Goal: Find specific page/section: Find specific page/section

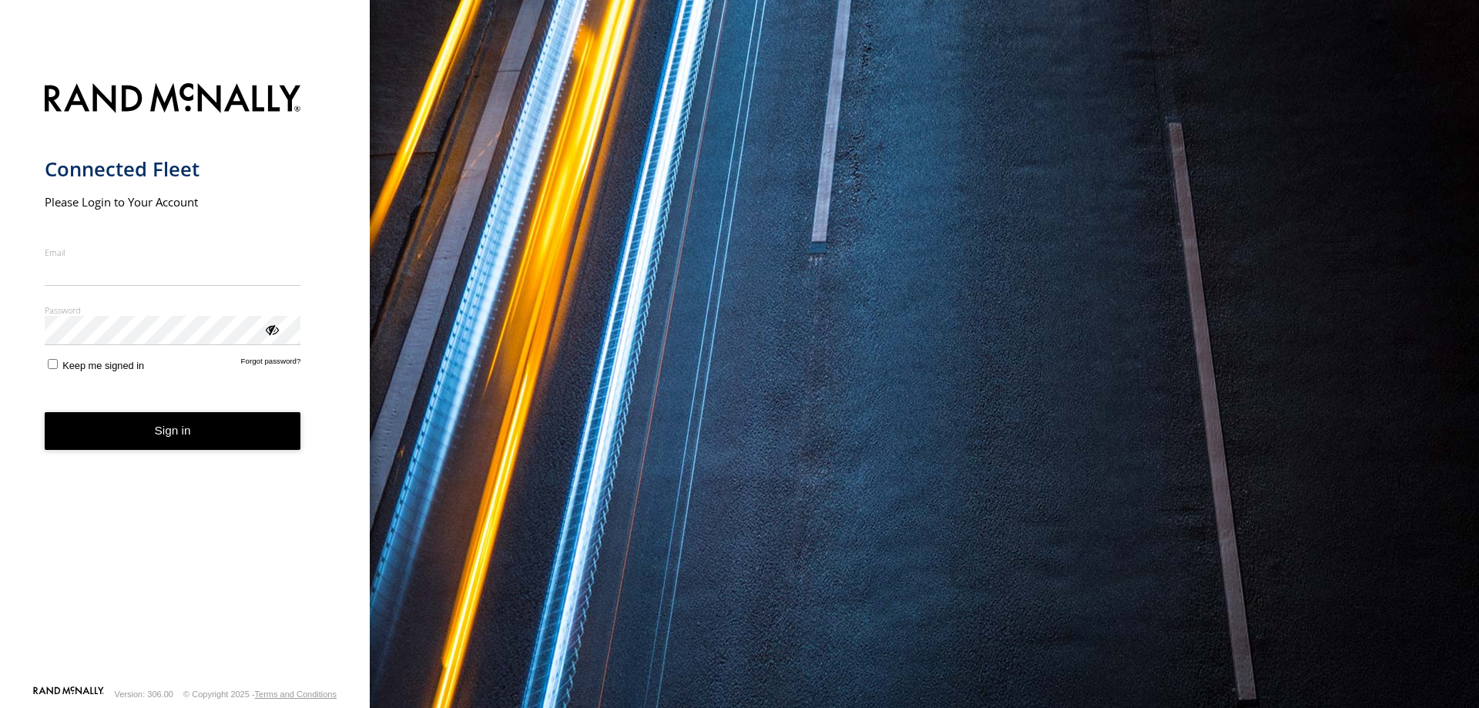
click at [170, 276] on input "Email" at bounding box center [173, 272] width 257 height 28
type input "*"
type input "**********"
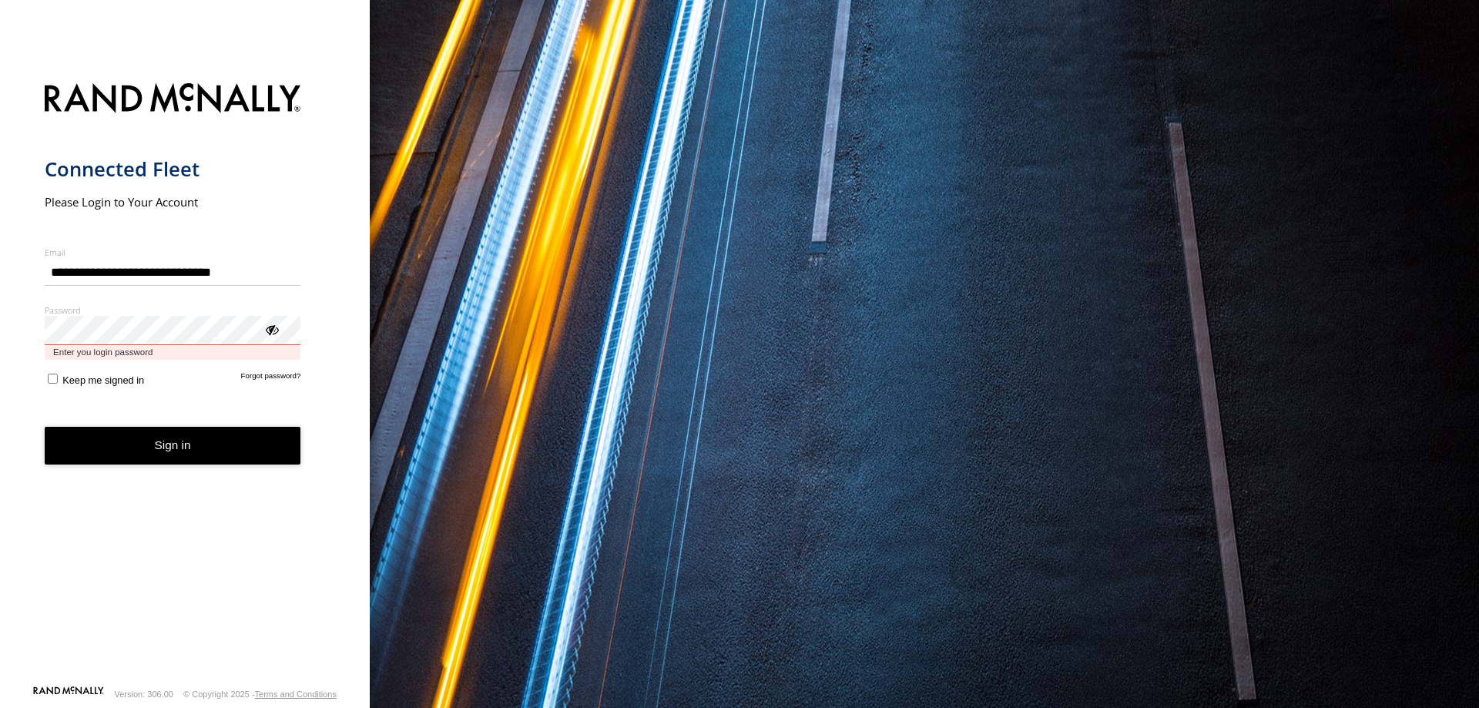
click at [45, 427] on button "Sign in" at bounding box center [173, 446] width 257 height 38
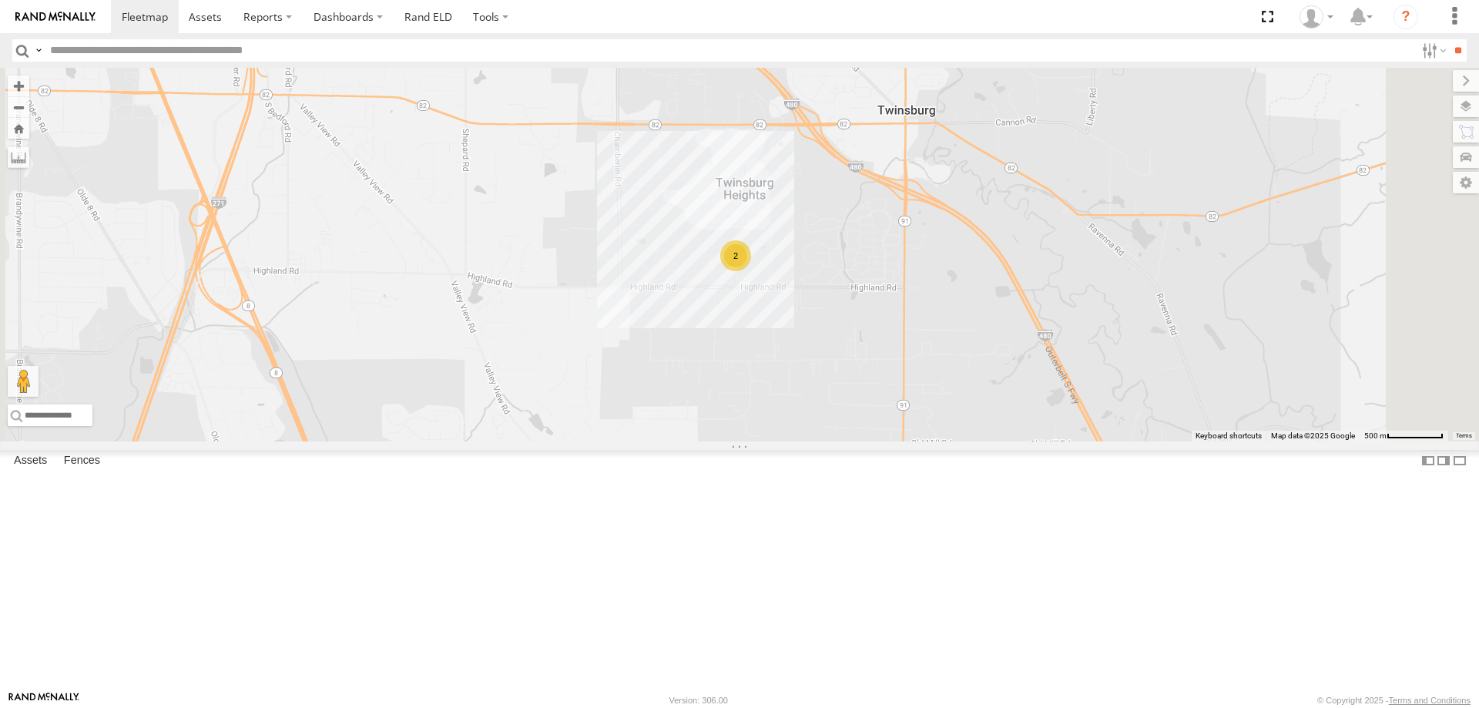
click at [0, 0] on div "TR060" at bounding box center [0, 0] width 0 height 0
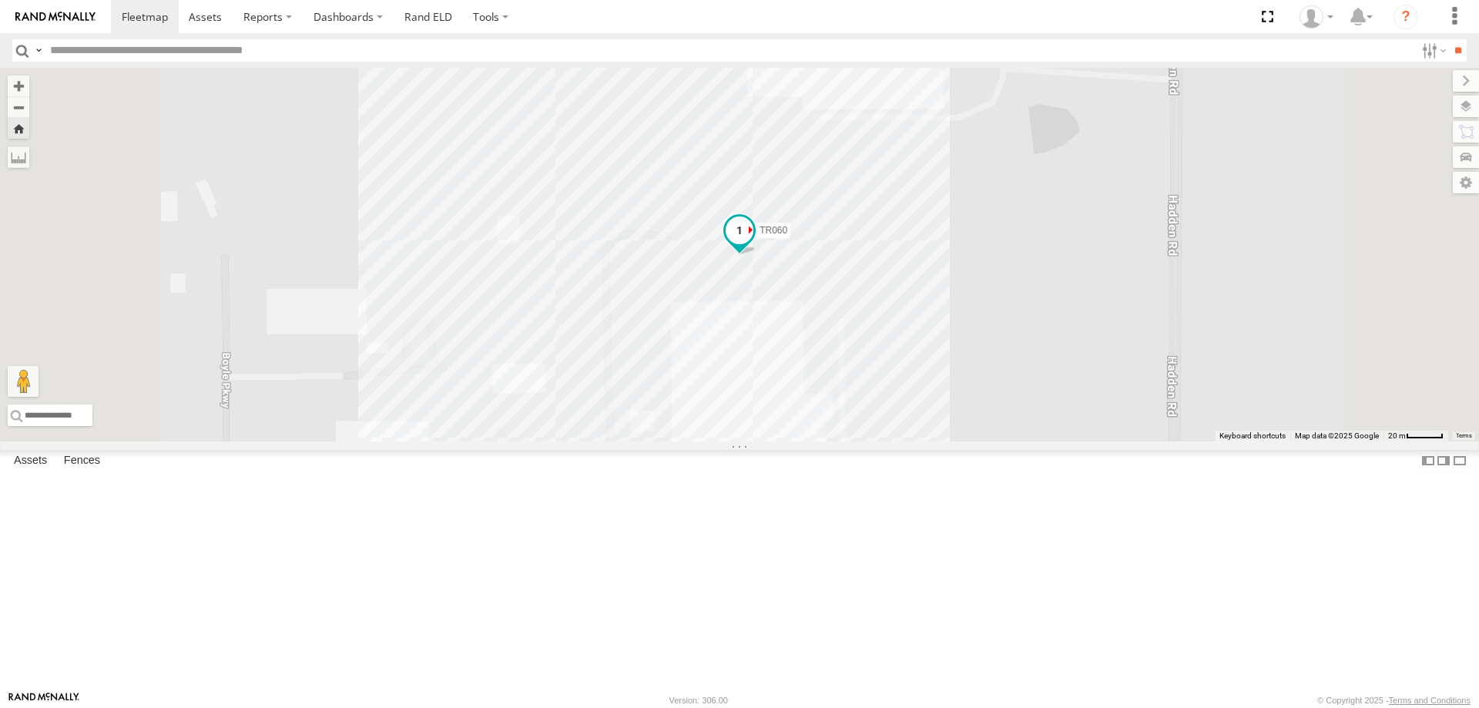
click at [754, 244] on span at bounding box center [740, 231] width 28 height 28
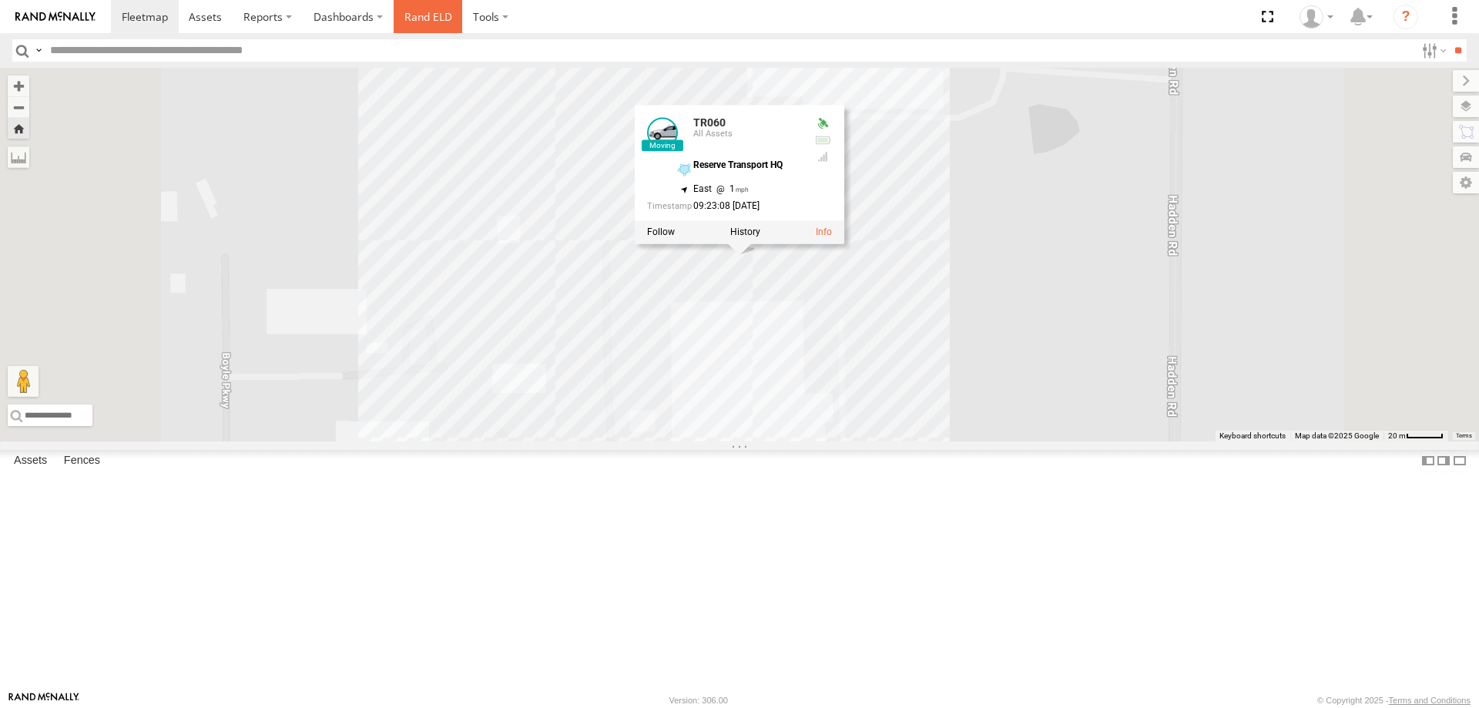
click at [411, 18] on link "Rand ELD" at bounding box center [428, 16] width 69 height 33
